Goal: Task Accomplishment & Management: Manage account settings

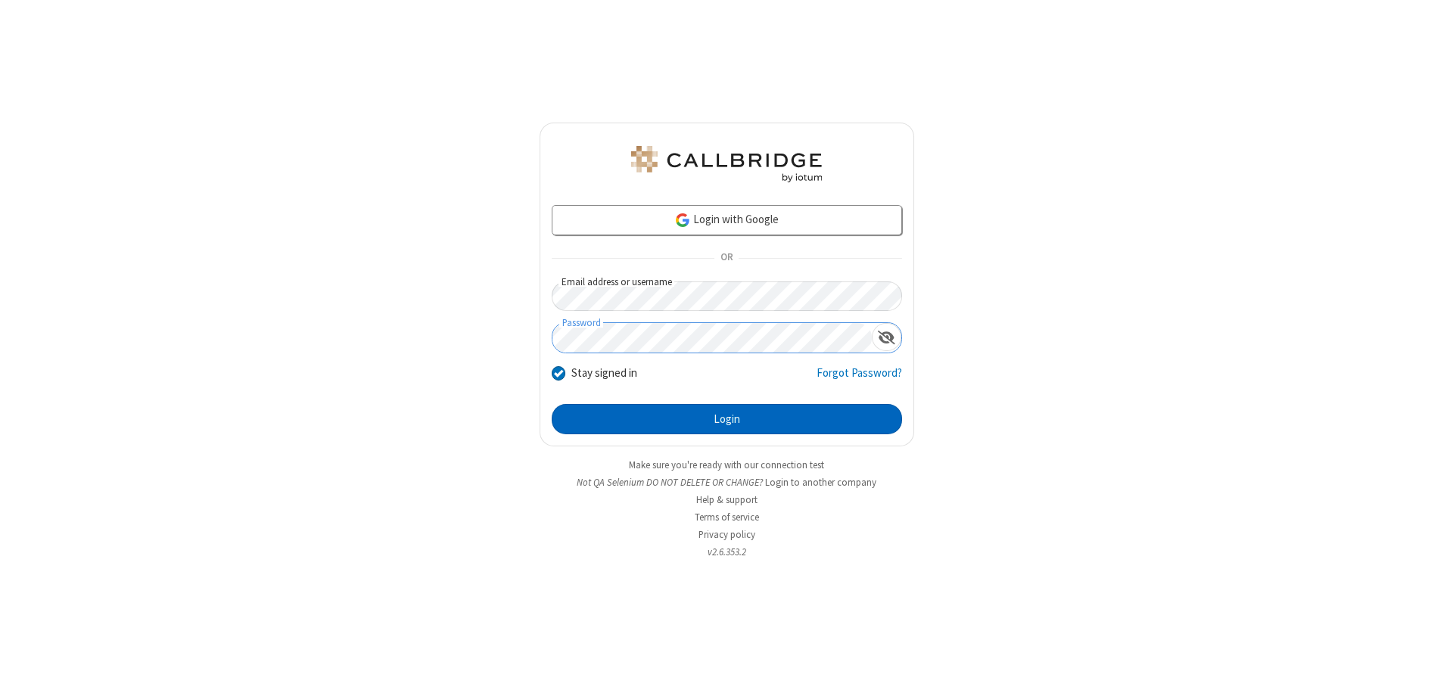
click at [727, 419] on button "Login" at bounding box center [727, 419] width 350 height 30
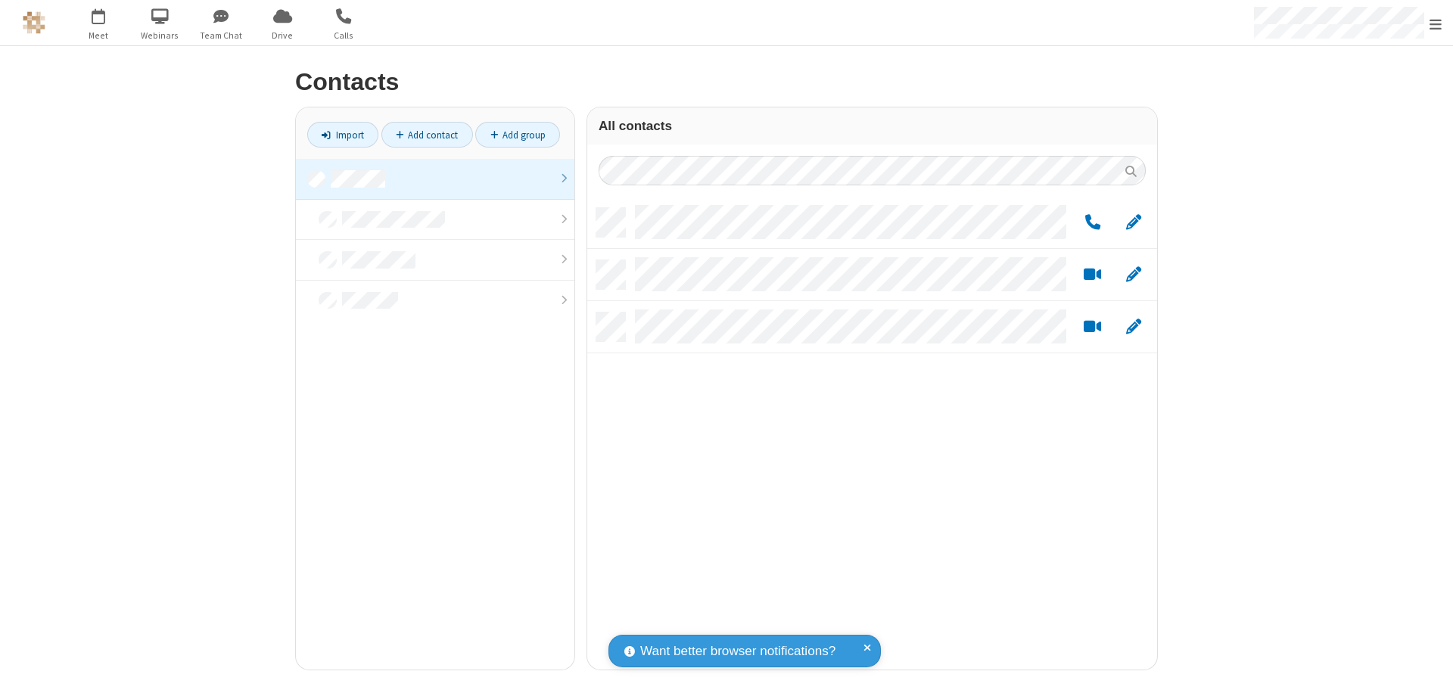
click at [435, 179] on link at bounding box center [435, 179] width 279 height 41
click at [1134, 222] on span "Edit" at bounding box center [1133, 222] width 15 height 19
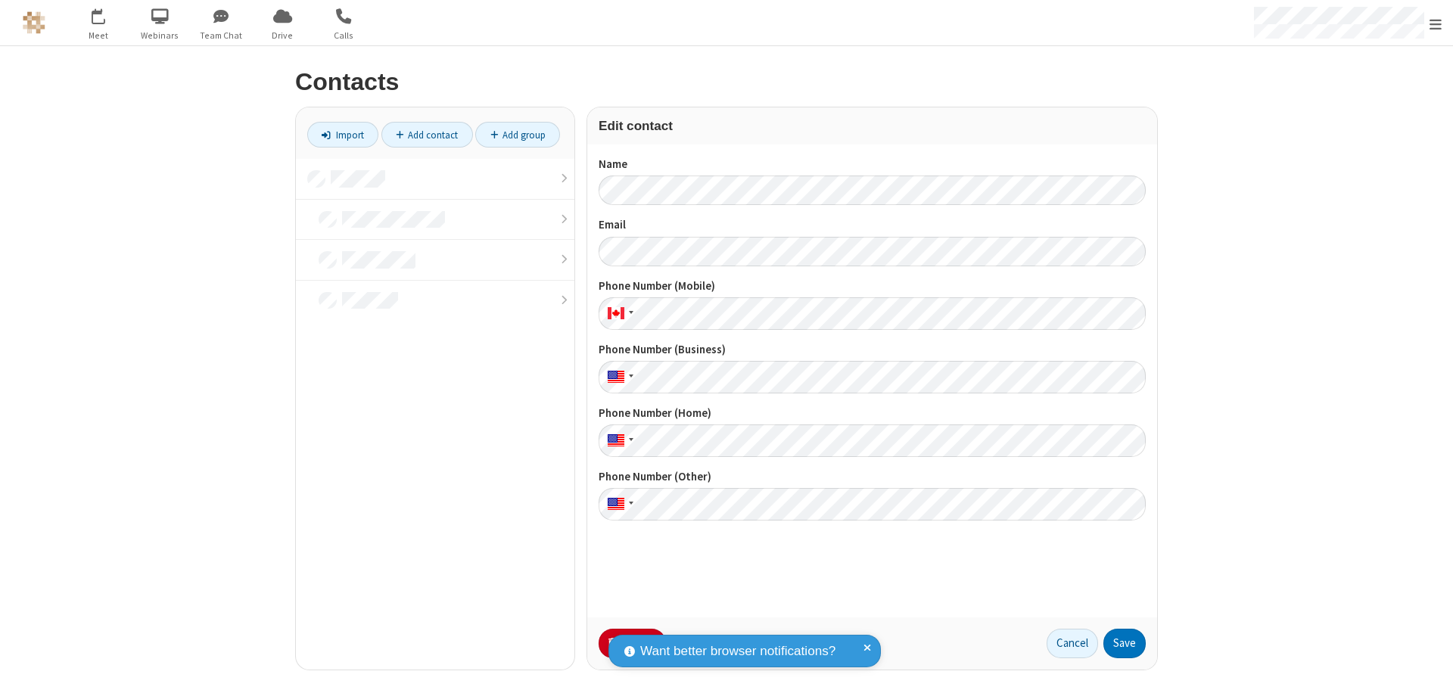
click at [0, 0] on button "No Thanks" at bounding box center [0, 0] width 0 height 0
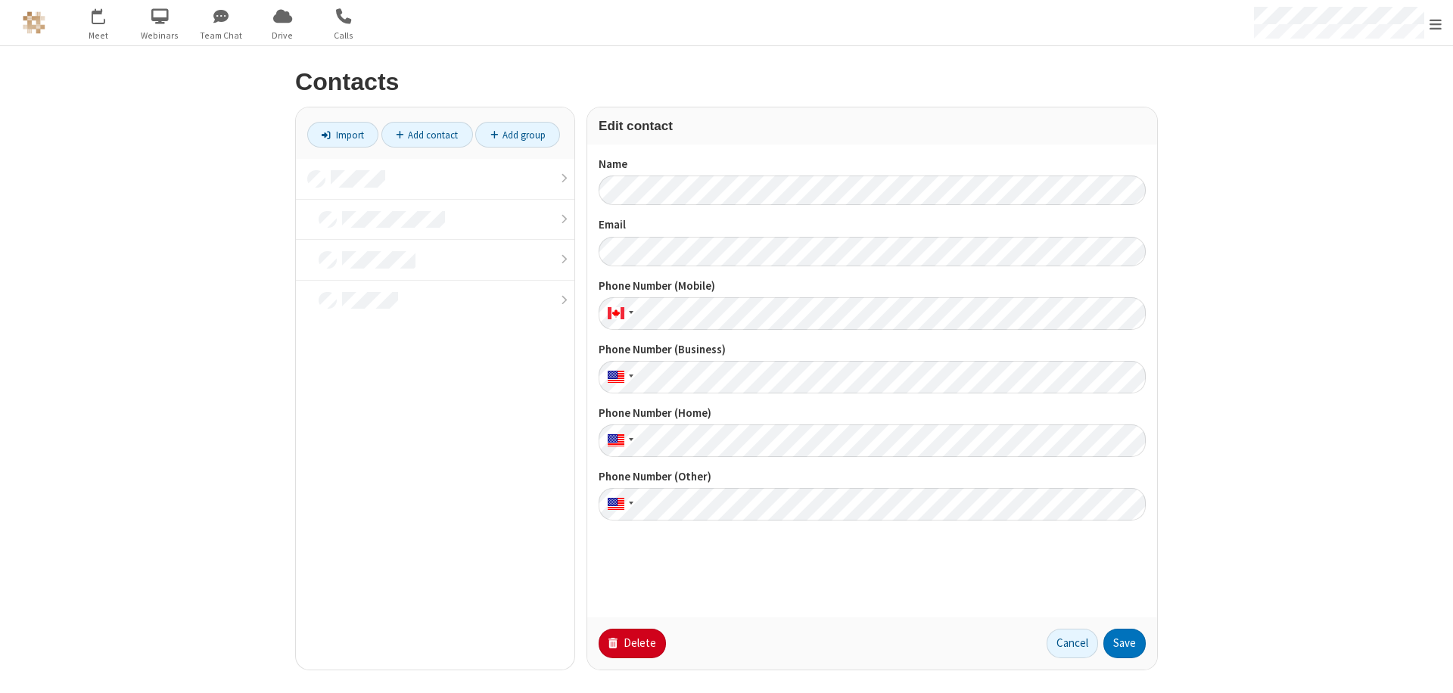
click at [631, 643] on button "Delete" at bounding box center [632, 644] width 67 height 30
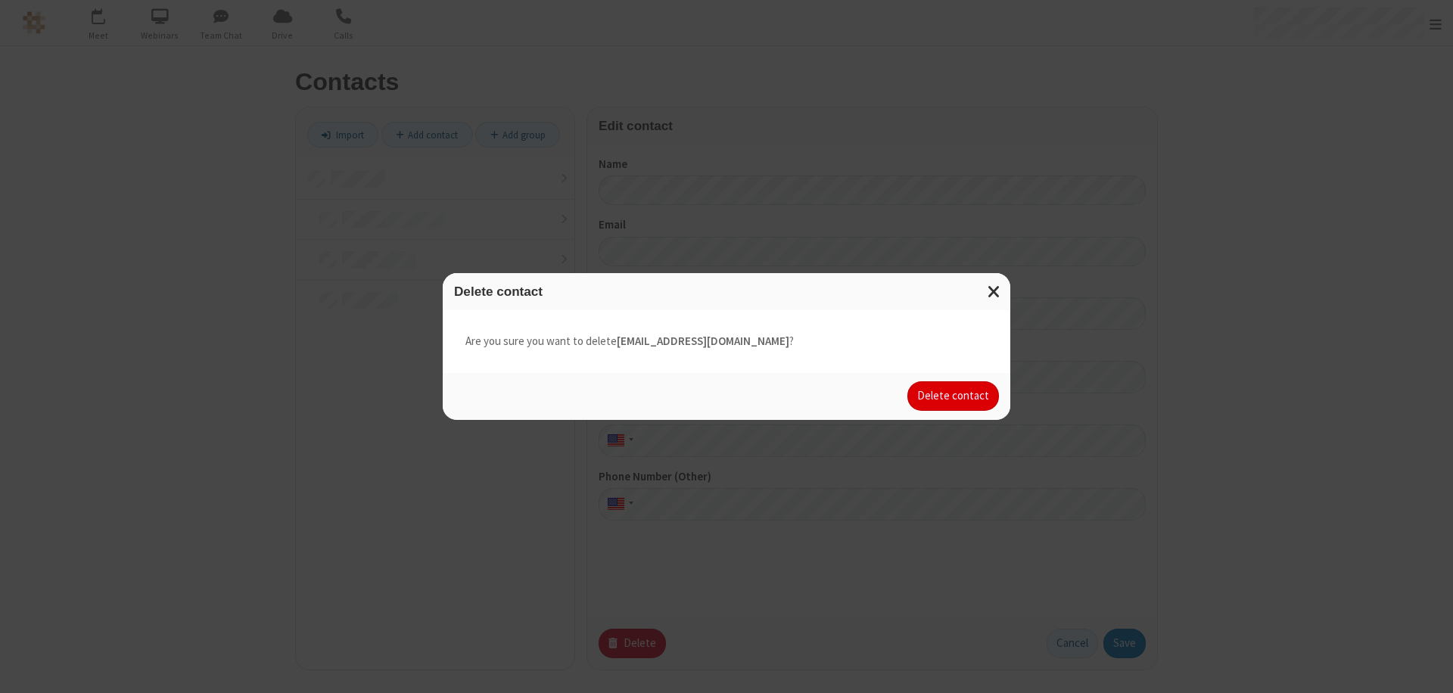
click at [955, 396] on button "Delete contact" at bounding box center [954, 397] width 92 height 30
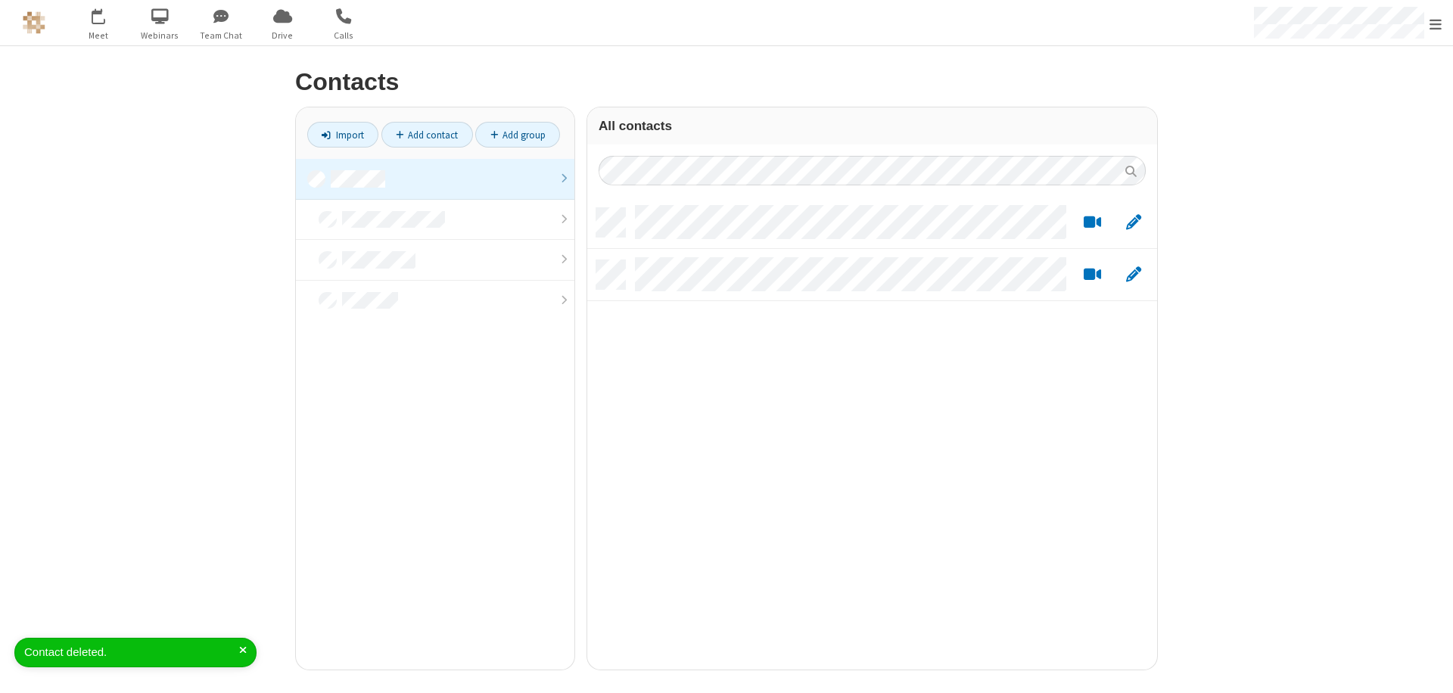
scroll to position [462, 559]
